Goal: Transaction & Acquisition: Purchase product/service

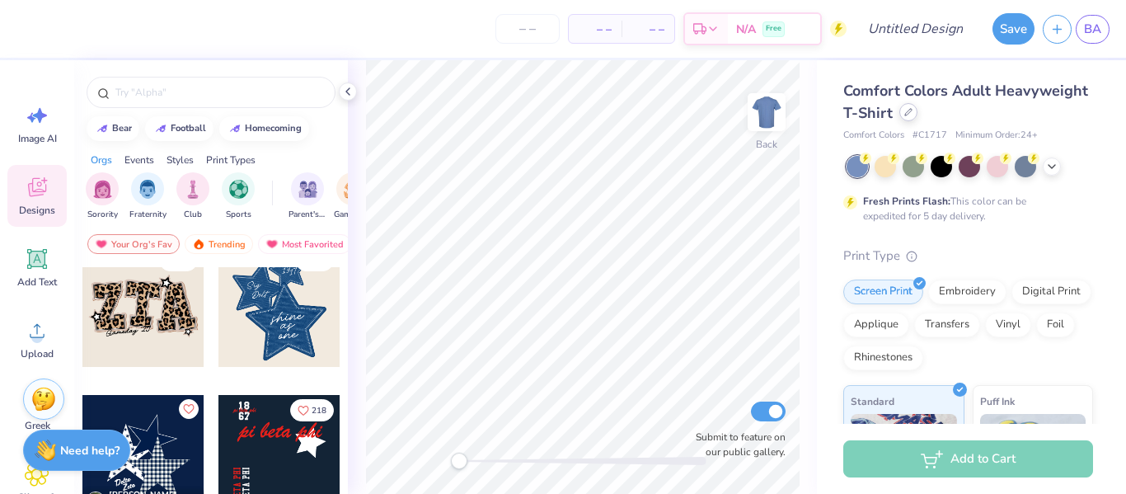
click at [911, 115] on icon at bounding box center [908, 112] width 8 height 8
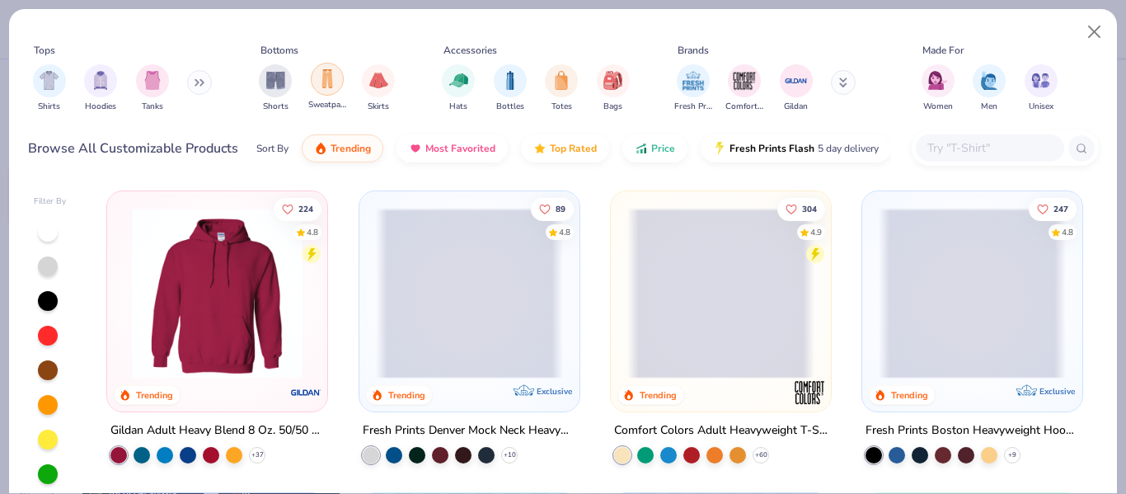
click at [319, 83] on img "filter for Sweatpants" at bounding box center [327, 78] width 18 height 19
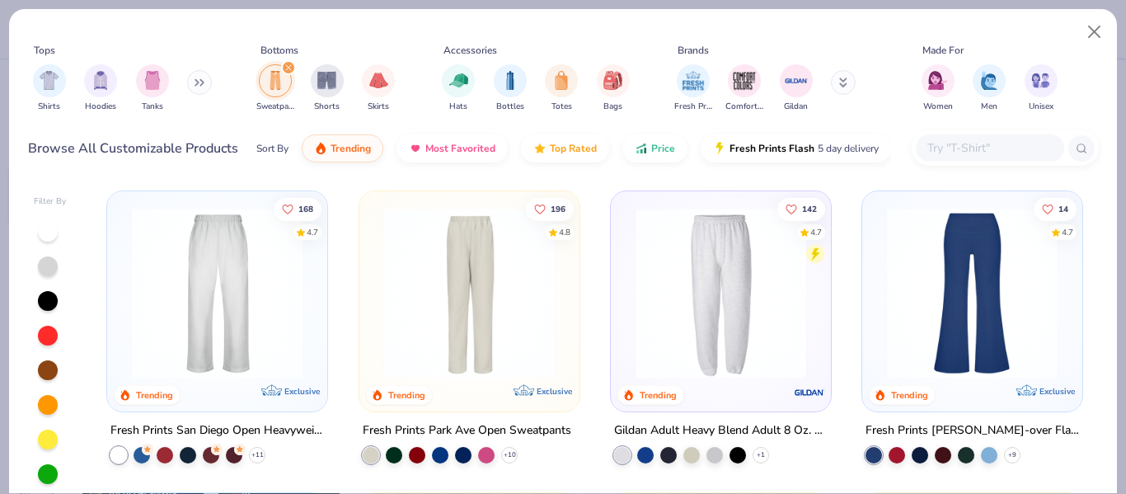
click at [160, 267] on img at bounding box center [217, 293] width 187 height 171
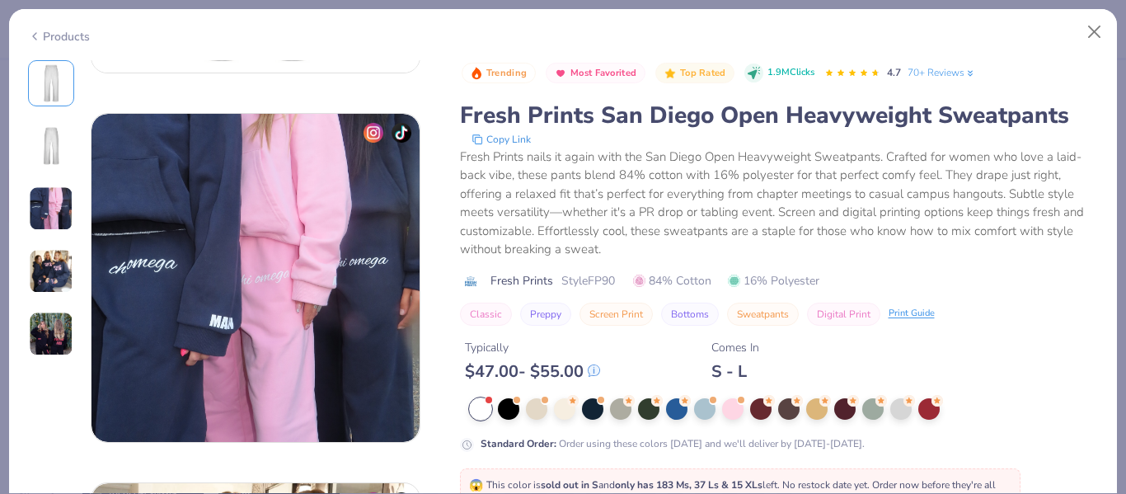
scroll to position [1494, 0]
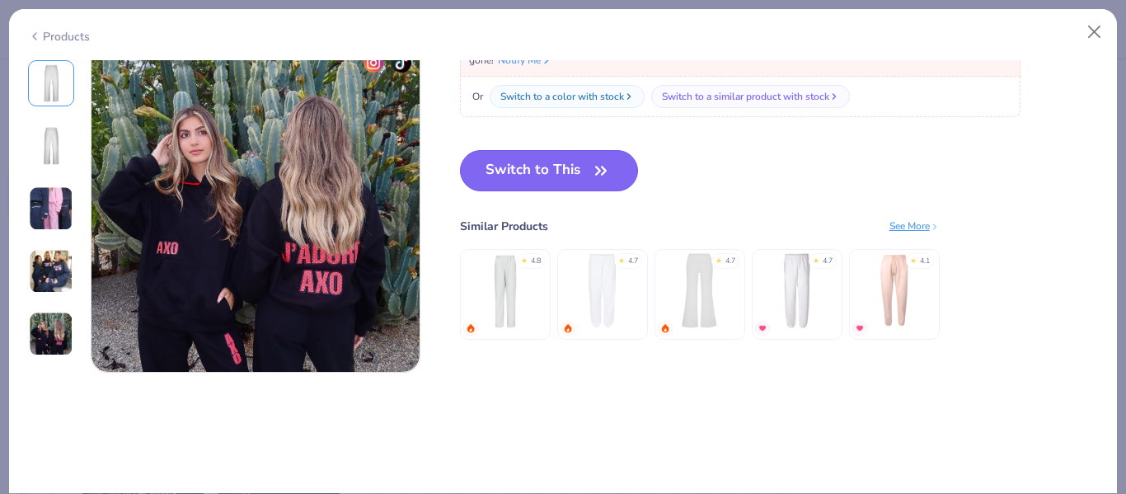
click at [513, 171] on button "Switch to This" at bounding box center [549, 170] width 179 height 41
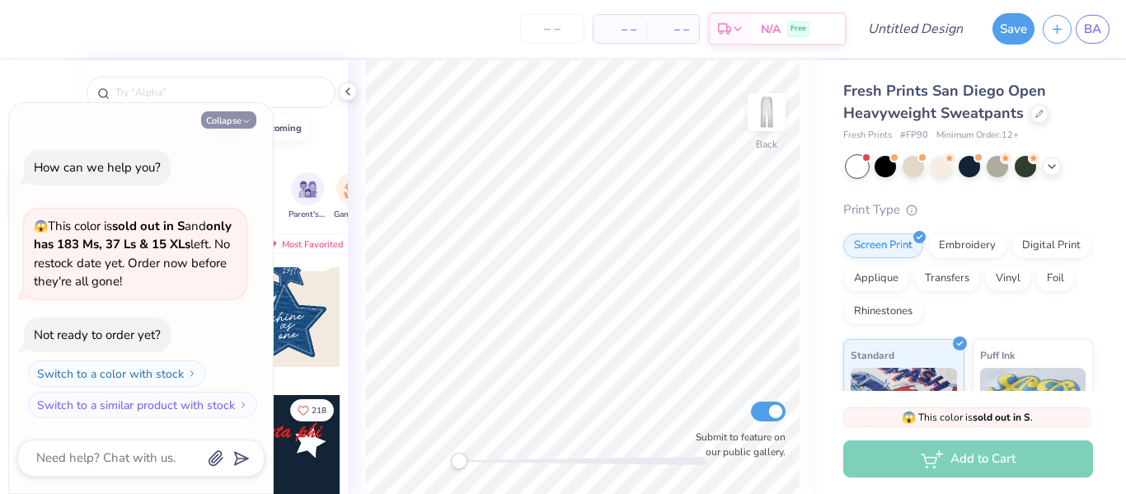
click at [237, 115] on button "Collapse" at bounding box center [228, 119] width 55 height 17
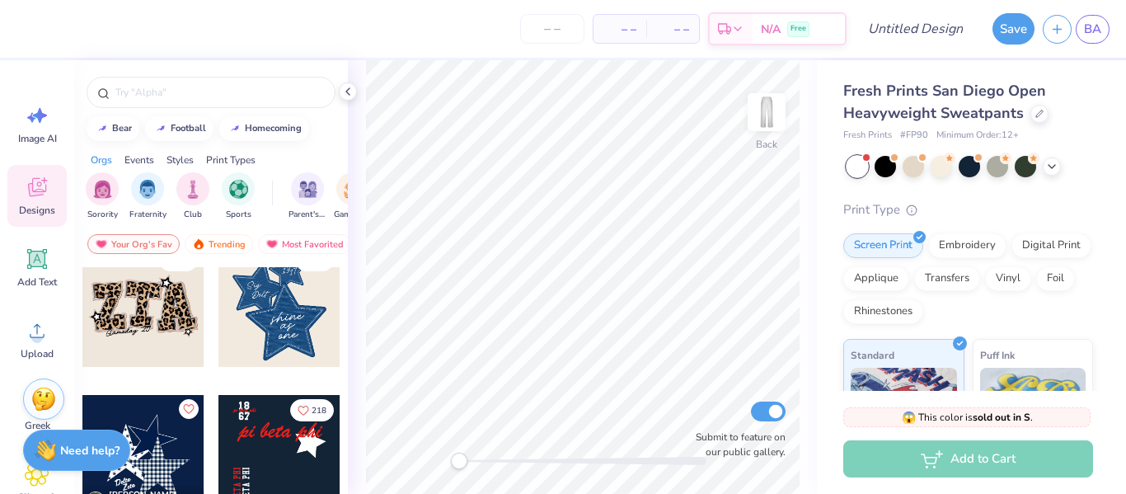
type textarea "x"
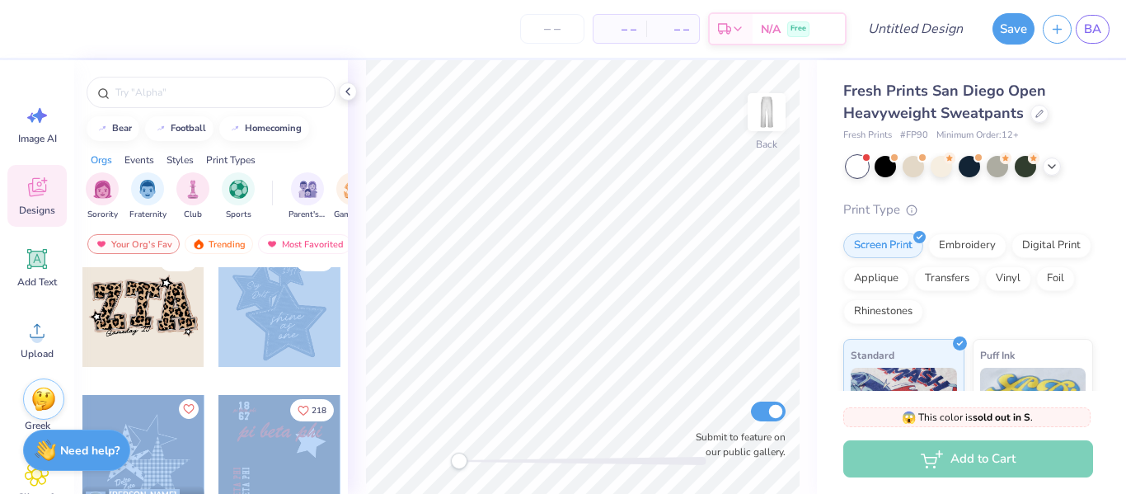
click at [618, 214] on div "– – Per Item – – Total Est. Delivery N/A Free Design Title Save BA Image AI Des…" at bounding box center [563, 247] width 1126 height 494
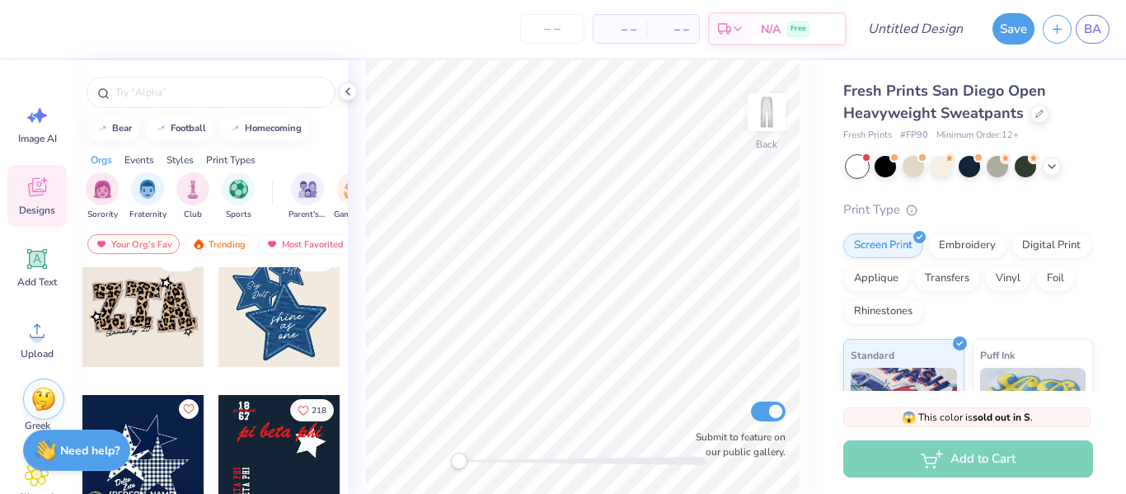
click at [273, 217] on div "Sorority Fraternity Club Sports Parent's Weekend Game Day Philanthropy PR & Gen…" at bounding box center [211, 198] width 274 height 62
click at [282, 280] on div at bounding box center [279, 306] width 122 height 122
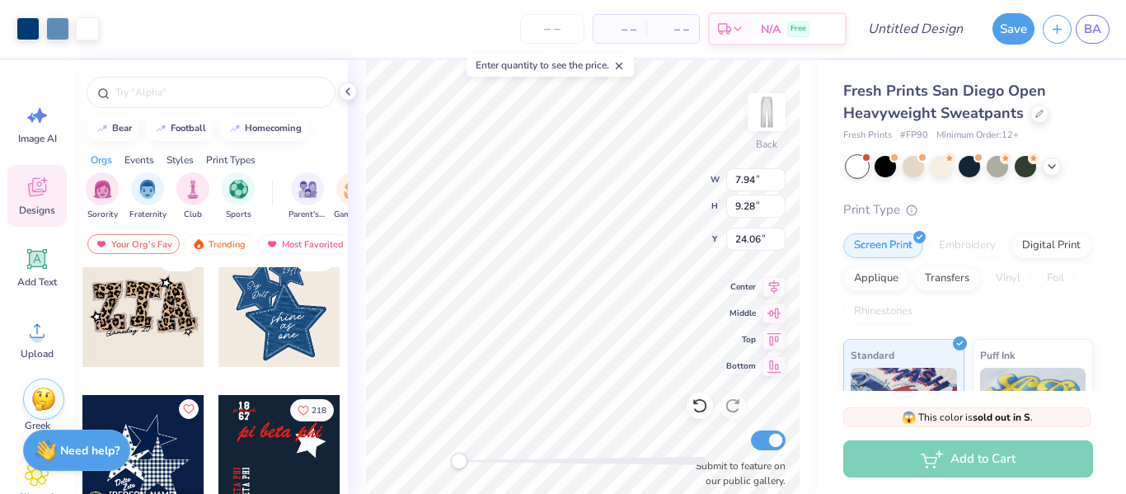
type input "7.94"
type input "9.28"
type input "24.06"
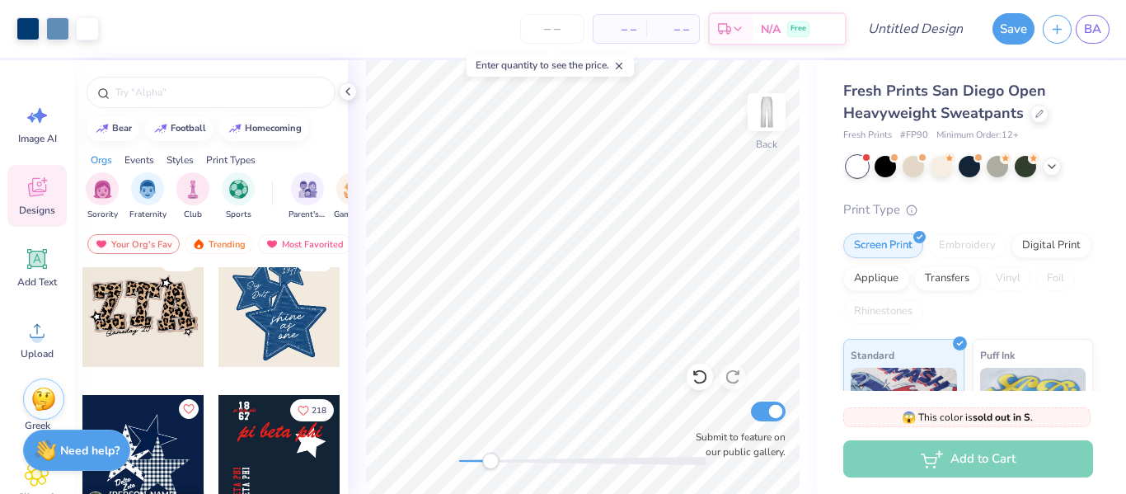
drag, startPoint x: 453, startPoint y: 457, endPoint x: 524, endPoint y: 464, distance: 71.2
click at [524, 464] on div at bounding box center [582, 461] width 247 height 8
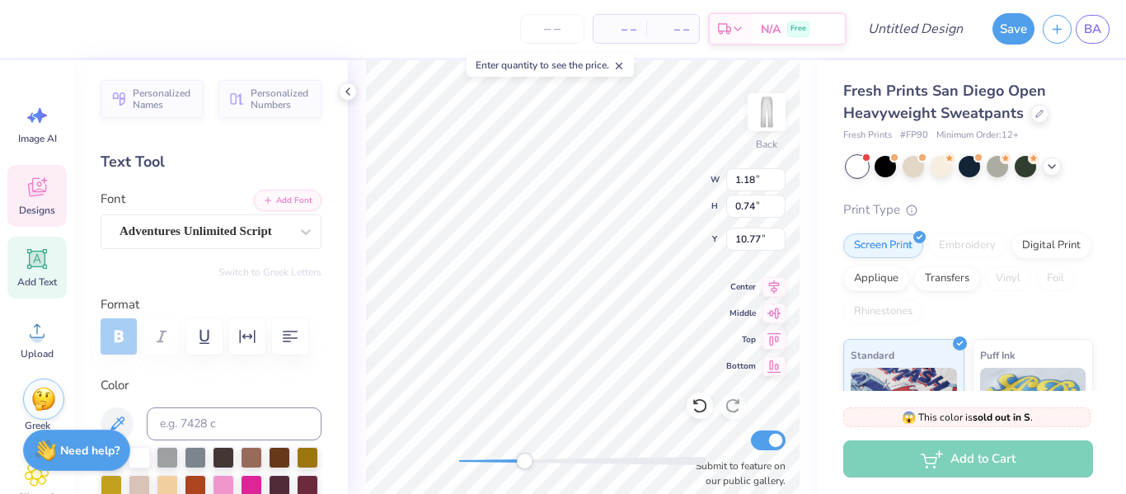
paste textarea "N'siah"
type textarea "N'siah"
type input "1.50"
type input "0.65"
type input "11.56"
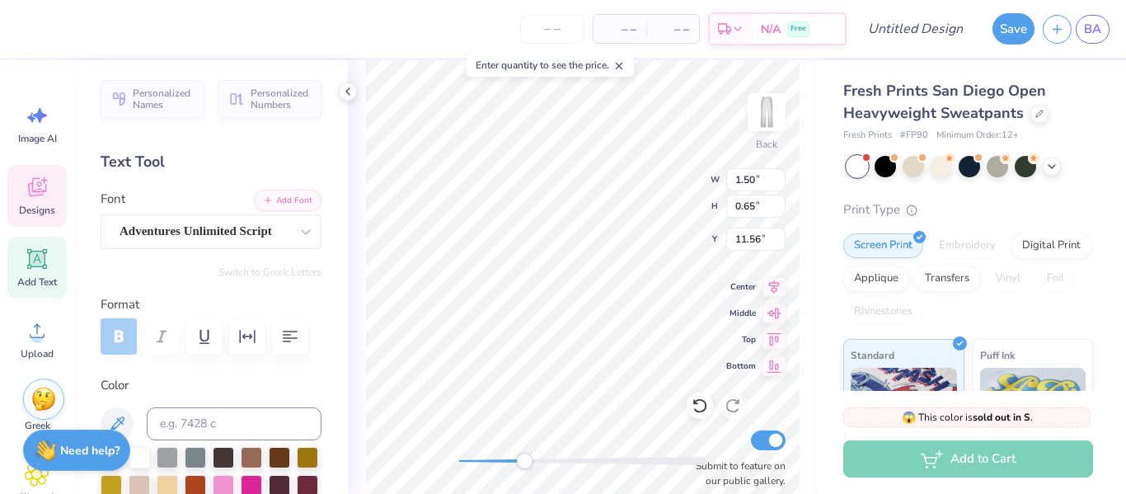
type textarea "elt"
type input "2.15"
type input "0.73"
type input "10.78"
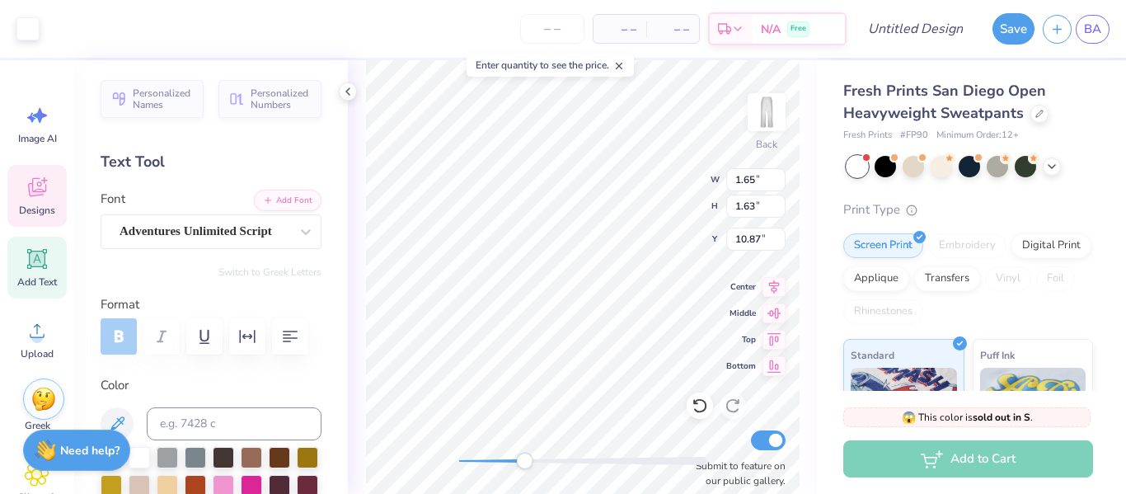
type input "1.65"
type input "1.63"
type input "10.87"
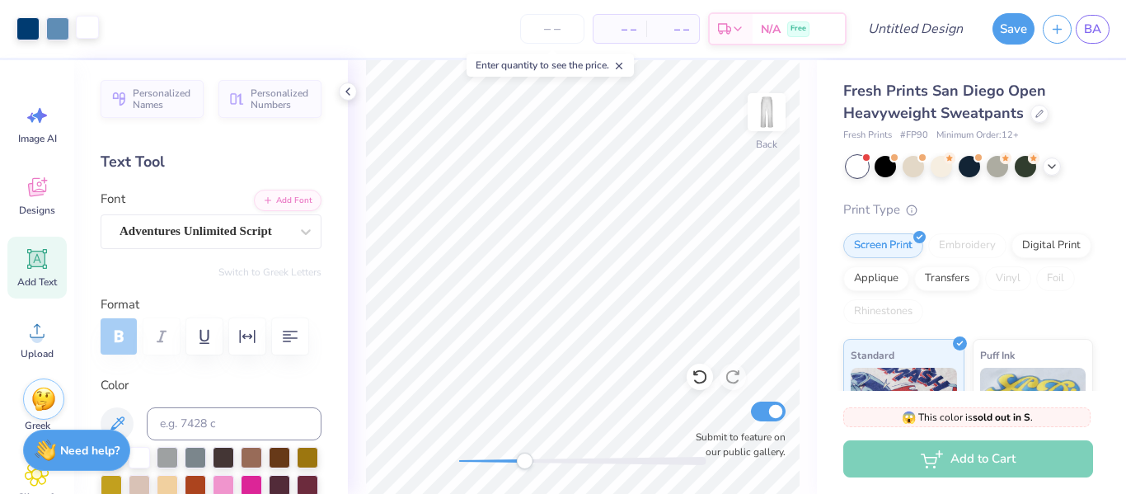
click at [92, 33] on div at bounding box center [87, 27] width 23 height 23
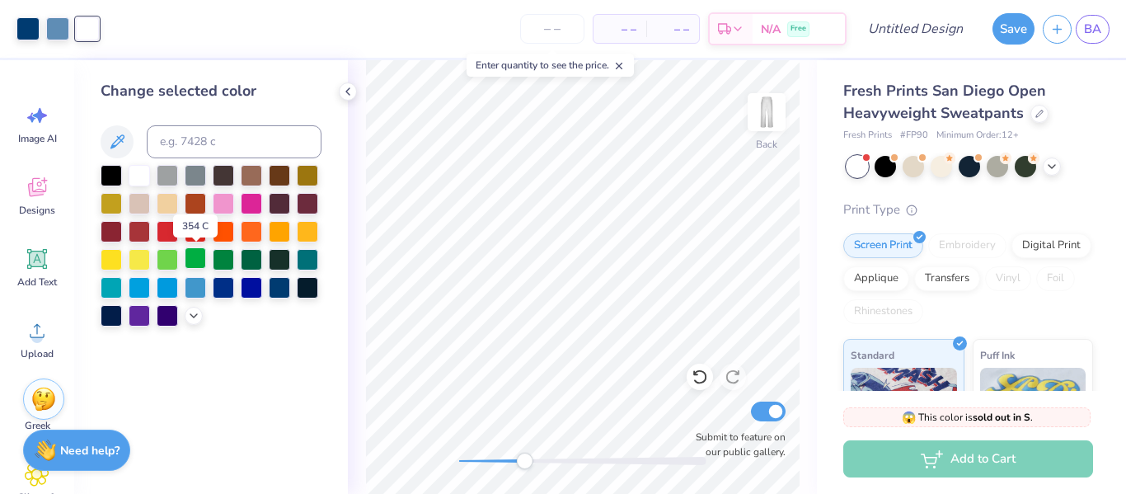
click at [198, 263] on div at bounding box center [195, 257] width 21 height 21
click at [21, 28] on div at bounding box center [27, 27] width 23 height 23
click at [49, 26] on div at bounding box center [57, 27] width 23 height 23
click at [248, 285] on div at bounding box center [251, 285] width 21 height 21
click at [250, 288] on div at bounding box center [251, 285] width 21 height 21
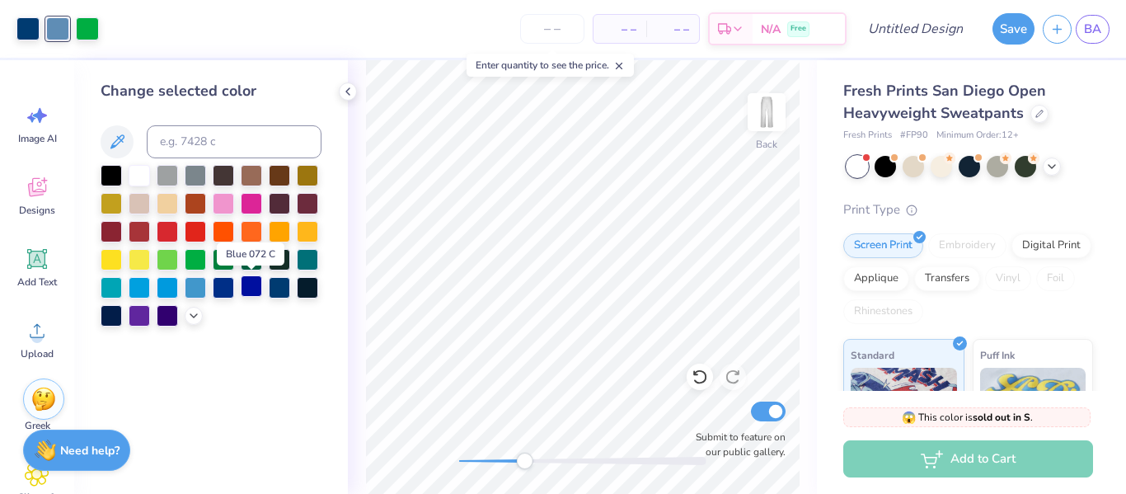
click at [250, 288] on div at bounding box center [251, 285] width 21 height 21
click at [161, 283] on div at bounding box center [167, 285] width 21 height 21
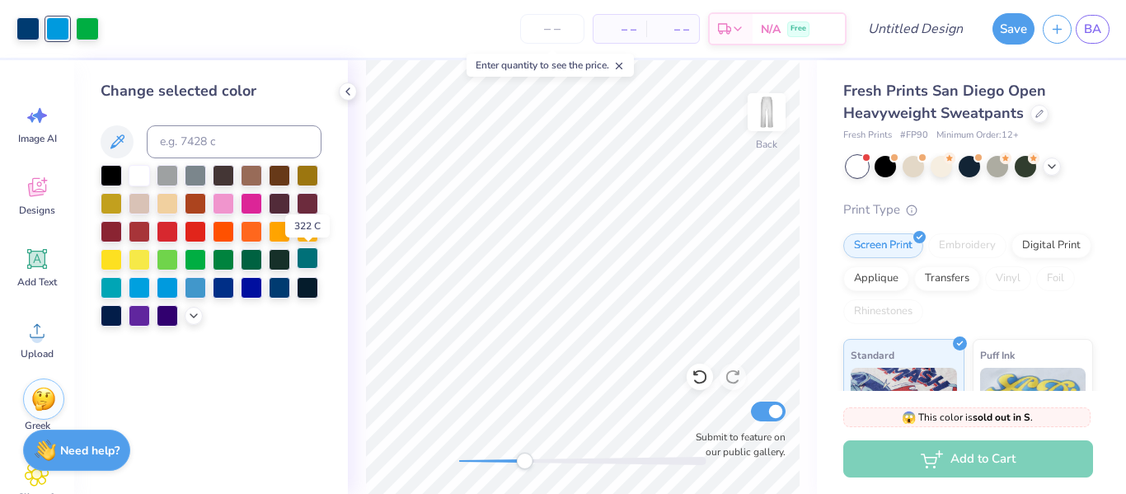
click at [305, 264] on div at bounding box center [307, 257] width 21 height 21
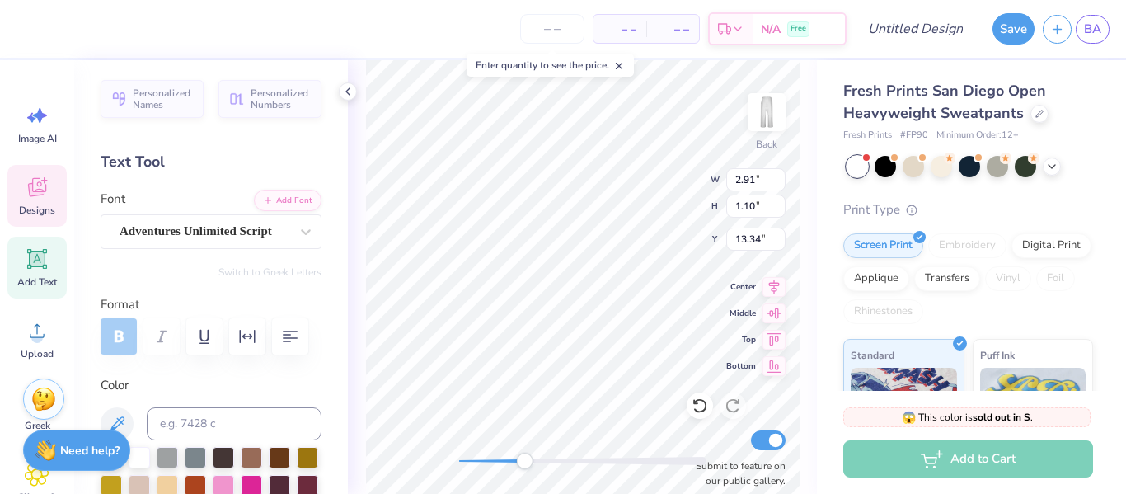
type textarea "J"
type textarea "j"
type textarea "Jba's"
type input "2.85"
type input "1.33"
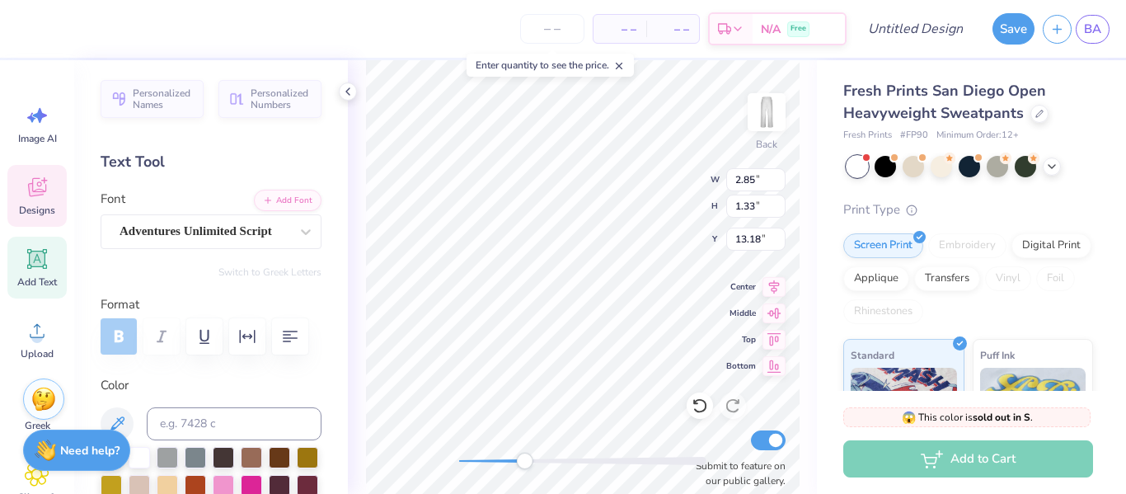
type input "13.18"
type input "6.72"
type input "6.56"
type input "10.87"
type input "1.28"
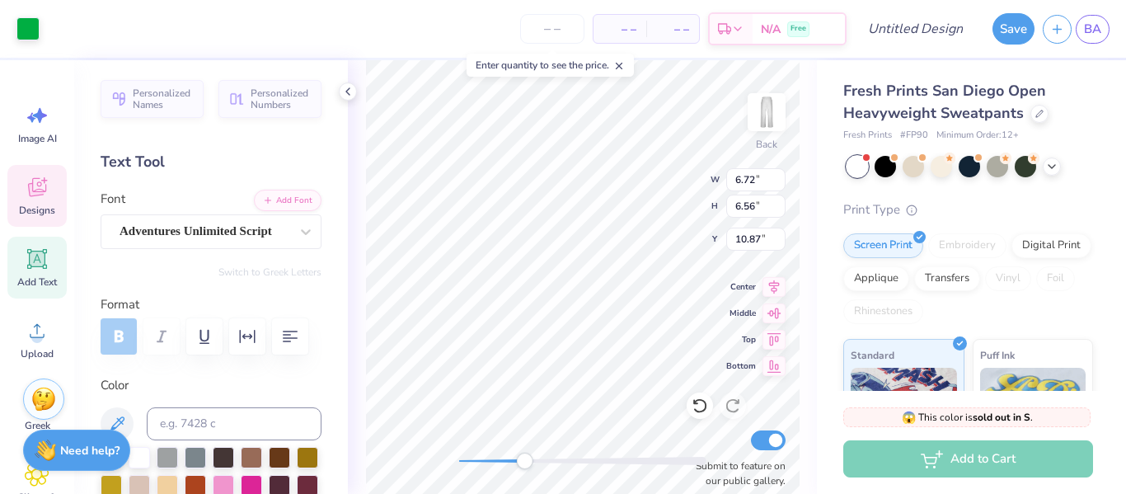
type input "0.67"
type input "14.31"
type textarea "20th"
type input "1.70"
type input "0.50"
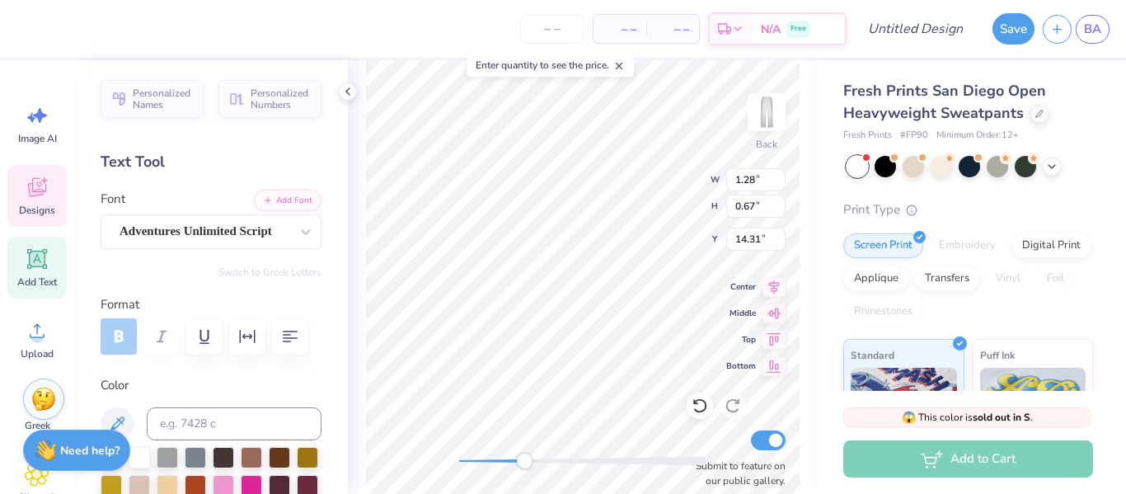
type input "15.15"
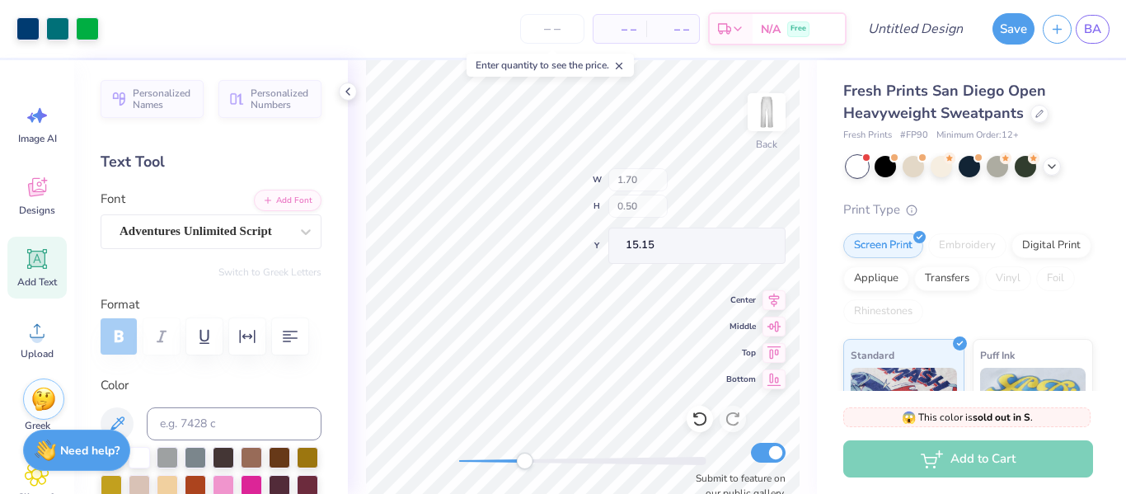
type input "6.72"
type input "6.56"
type input "10.87"
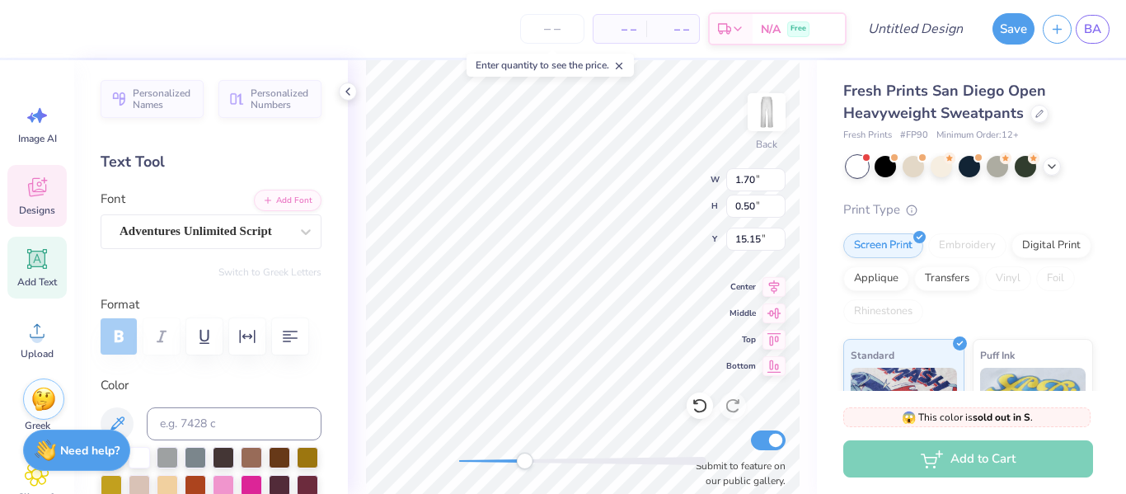
type textarea "Board"
type input "3.15"
type input "3.18"
type input "8.24"
type input "0.64"
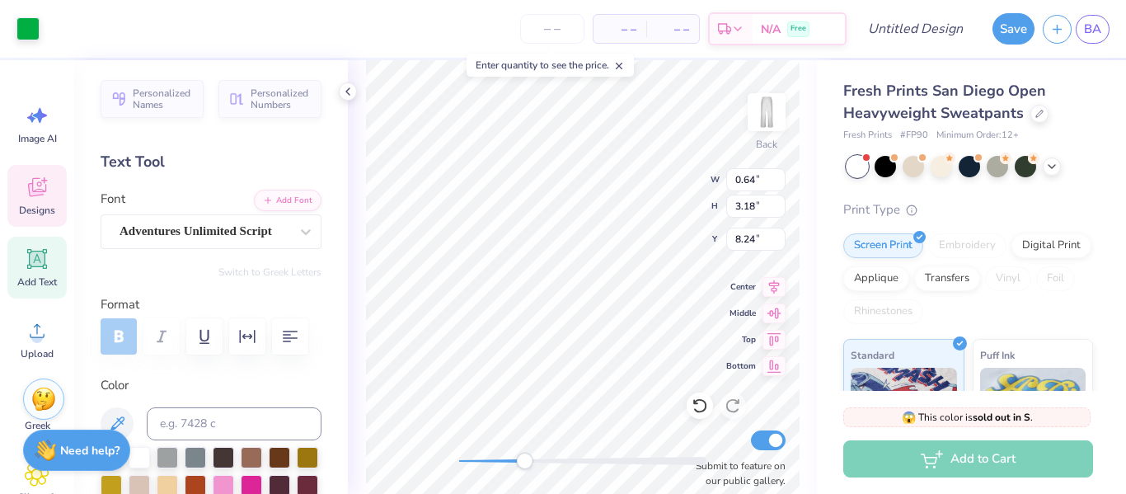
type input "0.68"
type input "9.45"
type textarea "#2514"
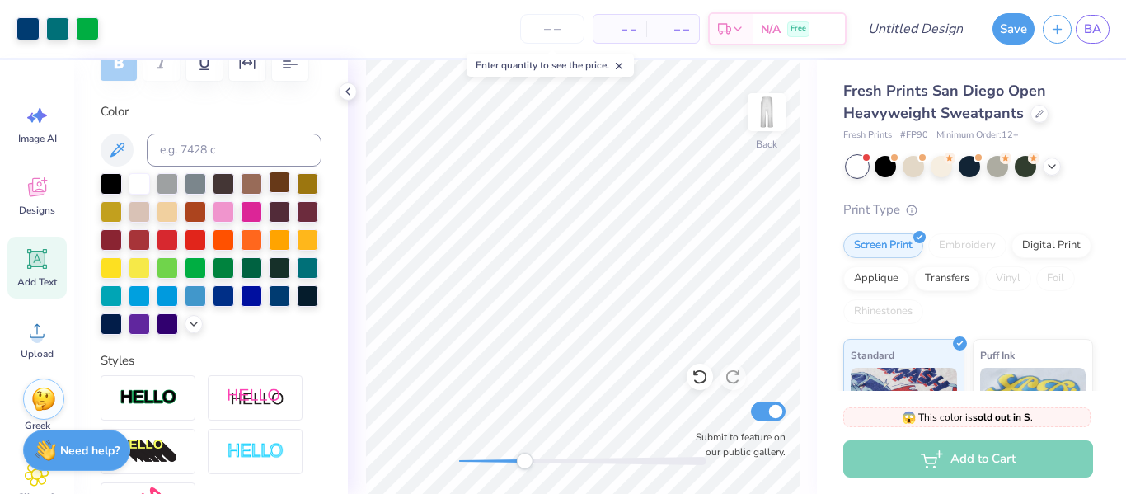
scroll to position [273, 0]
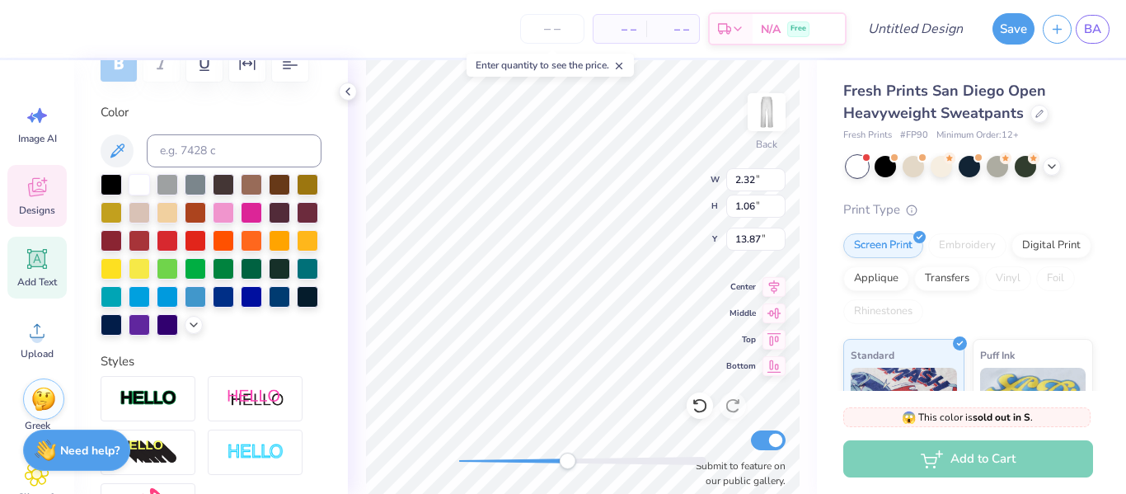
drag, startPoint x: 528, startPoint y: 457, endPoint x: 574, endPoint y: 459, distance: 46.2
click at [574, 459] on div "Accessibility label" at bounding box center [567, 460] width 16 height 16
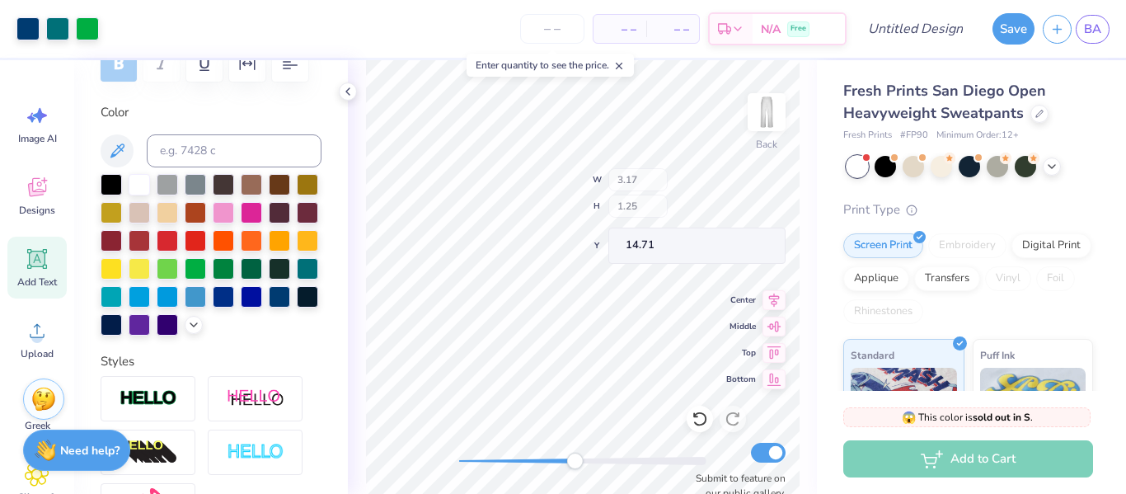
type input "3.17"
type input "1.25"
type input "14.71"
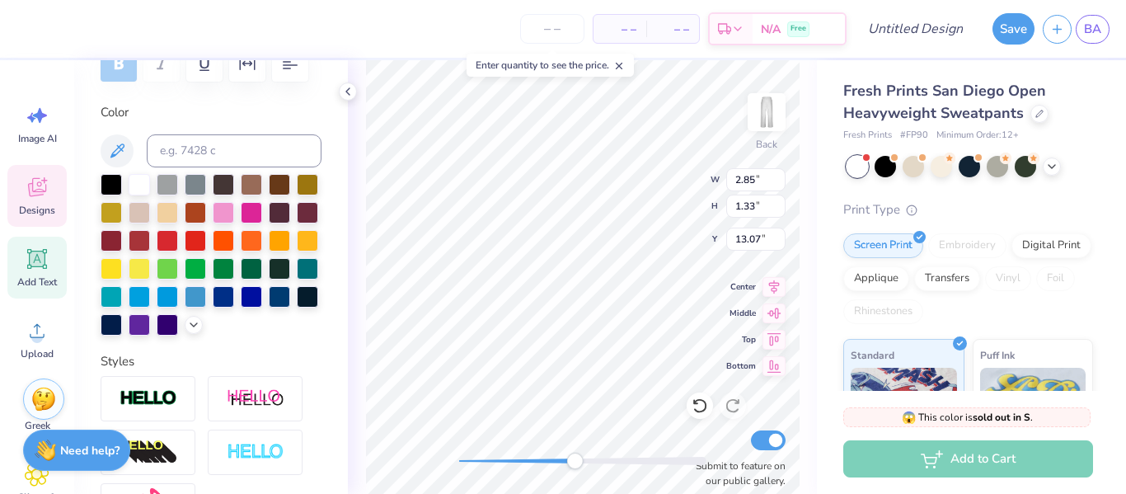
type input "2.85"
type input "1.33"
type input "13.07"
type input "6.85"
type input "6.68"
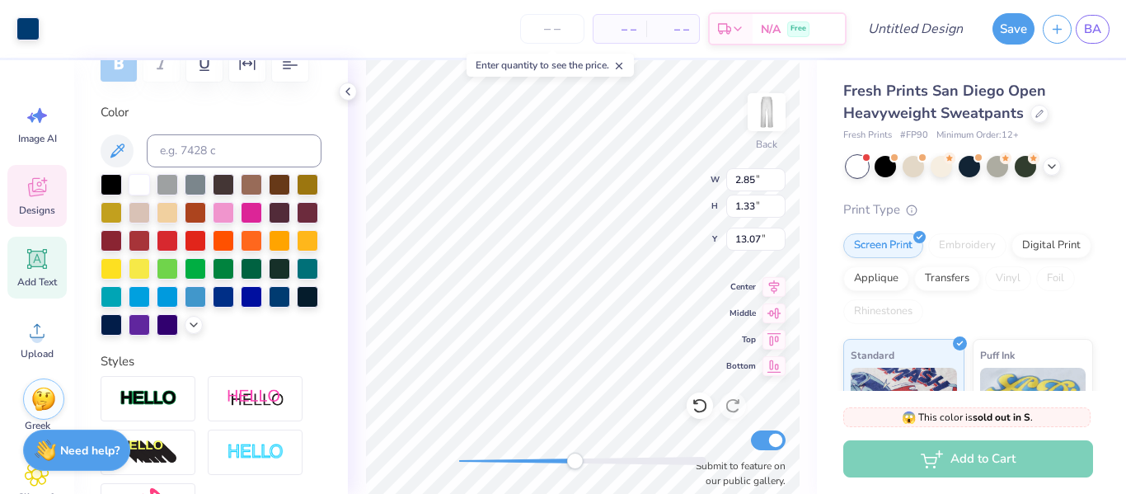
type input "10.81"
type input "3.17"
type input "1.25"
type input "14.77"
